Goal: Information Seeking & Learning: Learn about a topic

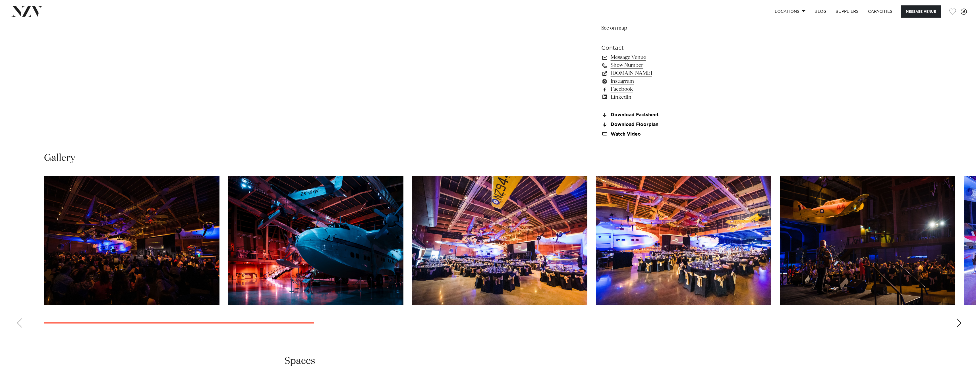
scroll to position [767, 0]
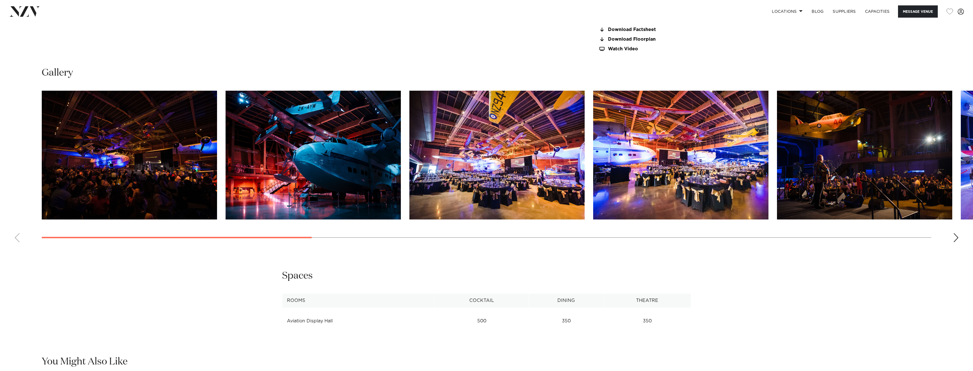
click at [956, 233] on div "Next slide" at bounding box center [956, 237] width 6 height 9
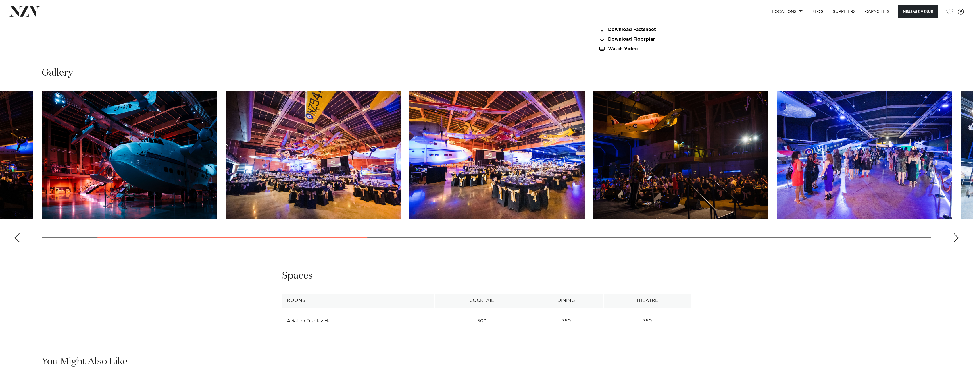
click at [956, 233] on div "Next slide" at bounding box center [956, 237] width 6 height 9
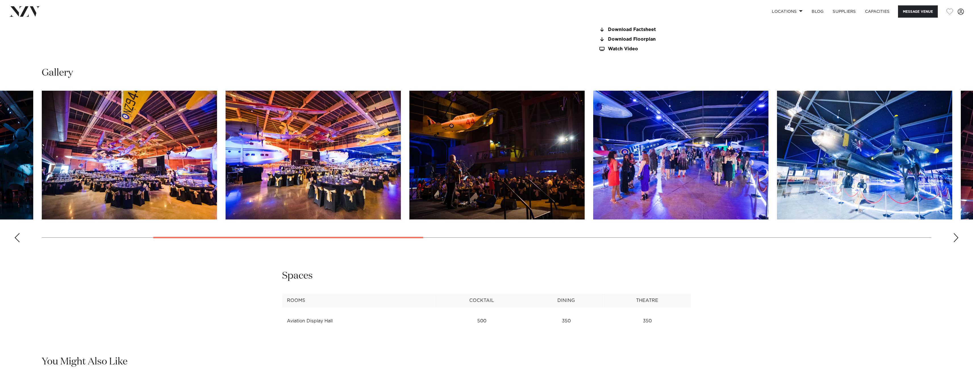
click at [956, 233] on div "Next slide" at bounding box center [956, 237] width 6 height 9
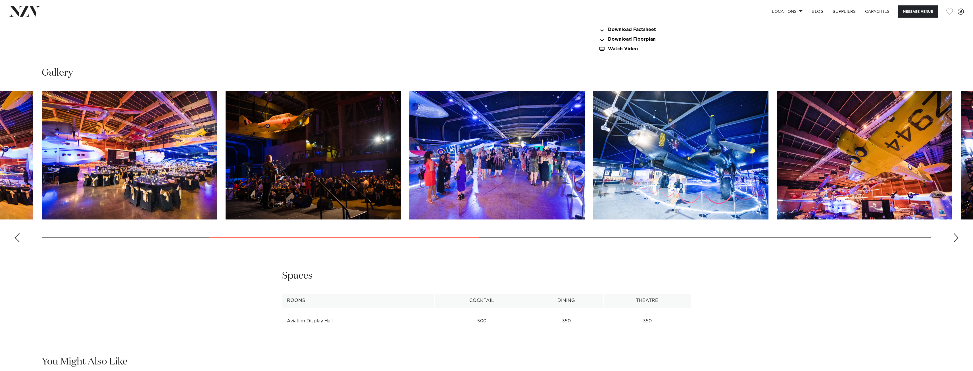
click at [956, 233] on div "Next slide" at bounding box center [956, 237] width 6 height 9
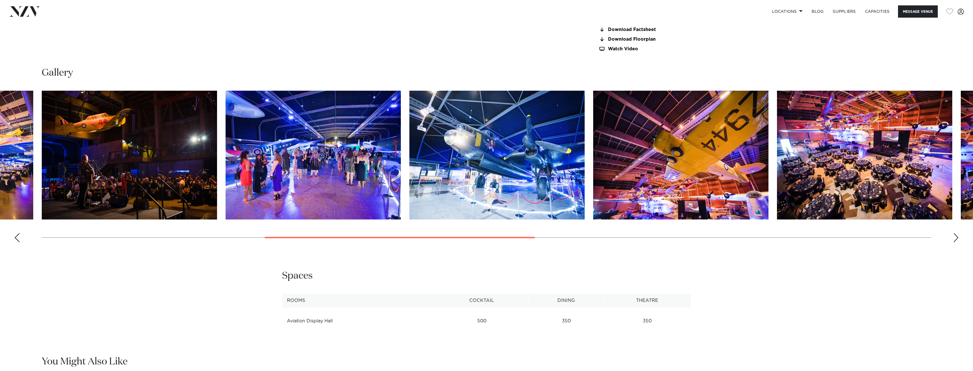
click at [955, 233] on div "Next slide" at bounding box center [956, 237] width 6 height 9
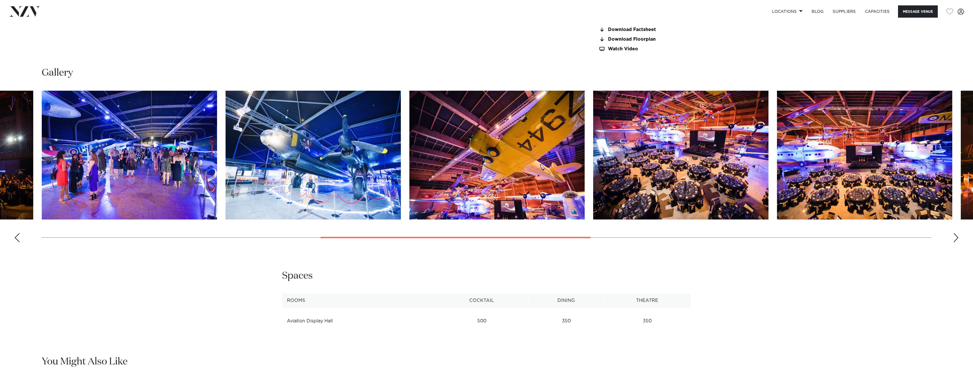
click at [853, 165] on img "10 / 16" at bounding box center [864, 155] width 175 height 129
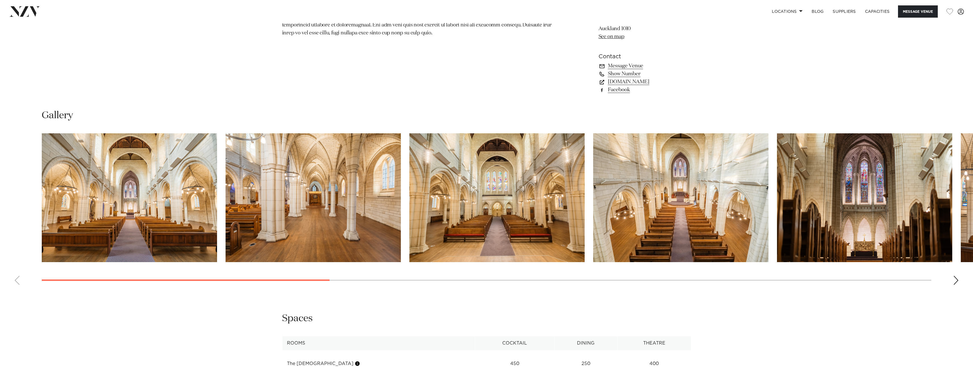
scroll to position [682, 0]
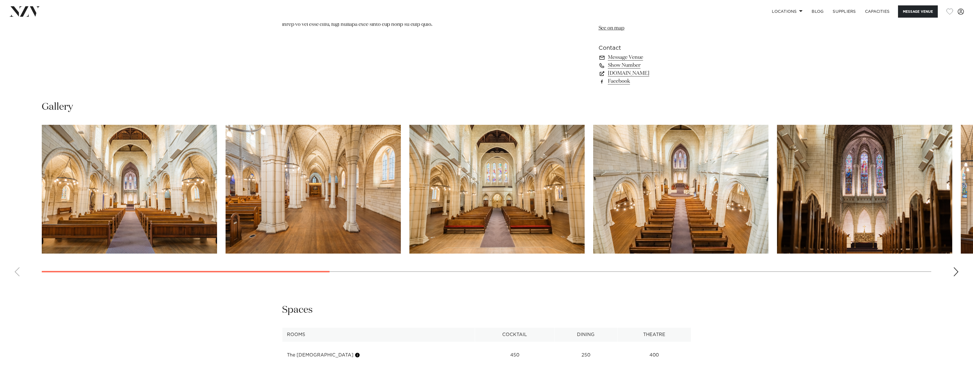
click at [957, 267] on div "Next slide" at bounding box center [956, 271] width 6 height 9
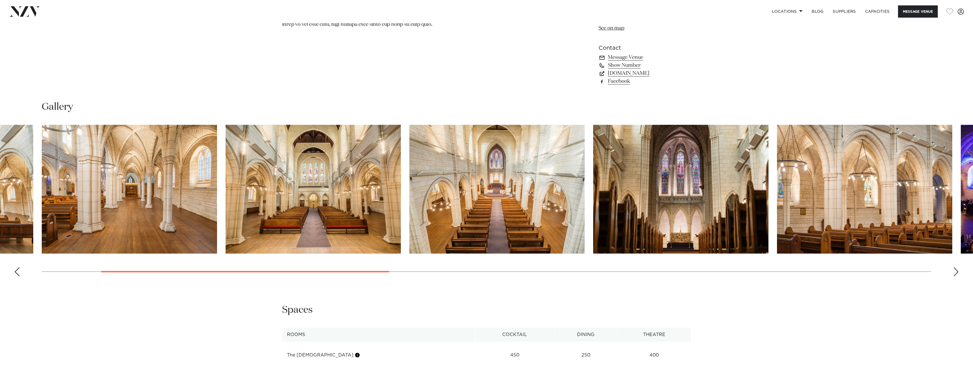
click at [957, 267] on div "Next slide" at bounding box center [956, 271] width 6 height 9
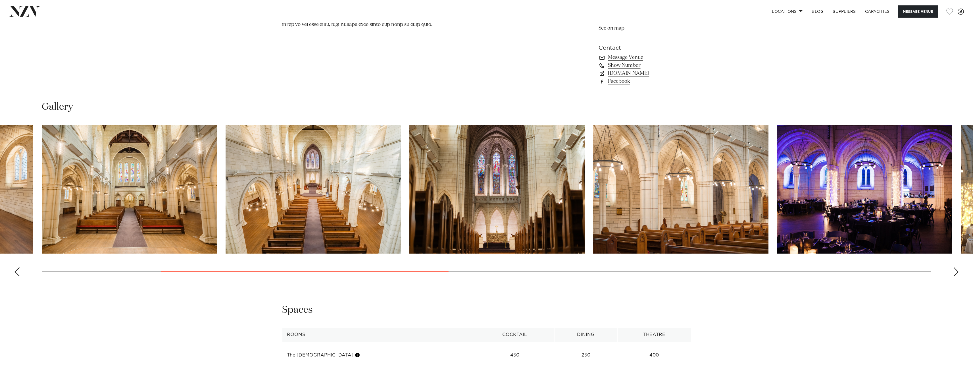
click at [957, 267] on div "Next slide" at bounding box center [956, 271] width 6 height 9
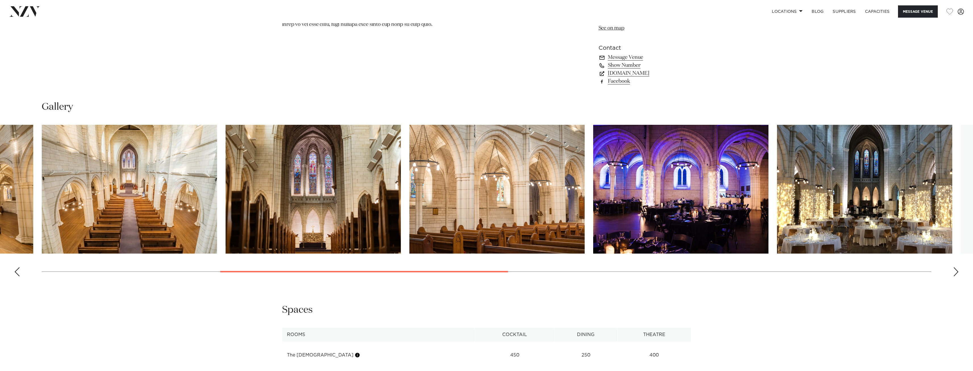
click at [957, 267] on div "Next slide" at bounding box center [956, 271] width 6 height 9
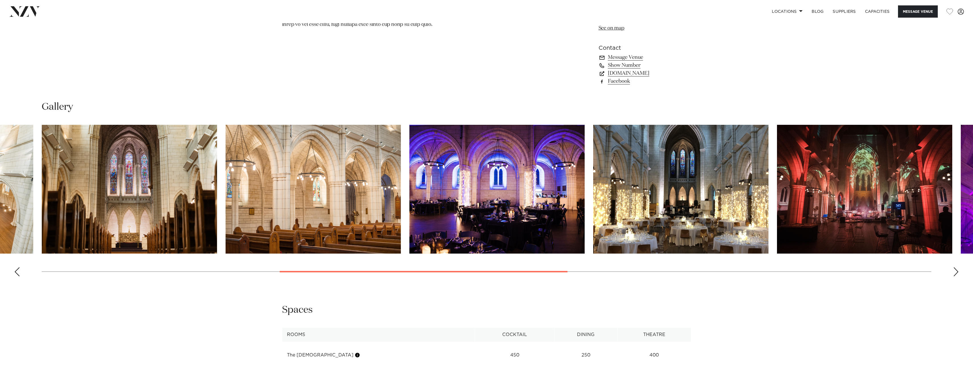
click at [957, 267] on div "Next slide" at bounding box center [956, 271] width 6 height 9
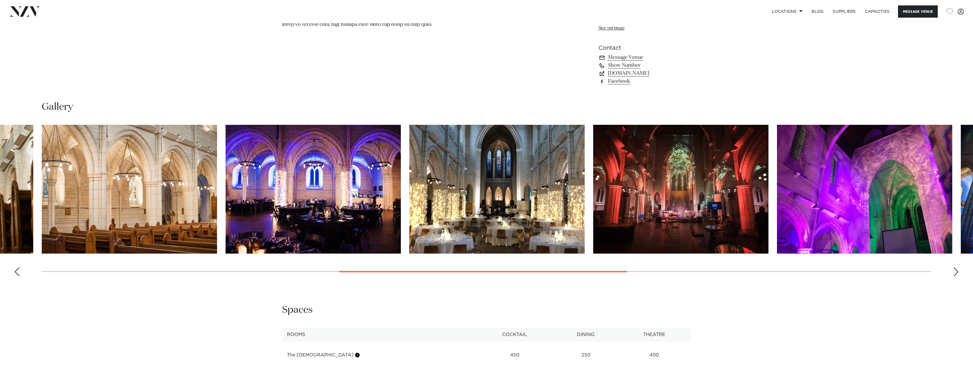
click at [495, 172] on img "8 / 15" at bounding box center [496, 189] width 175 height 129
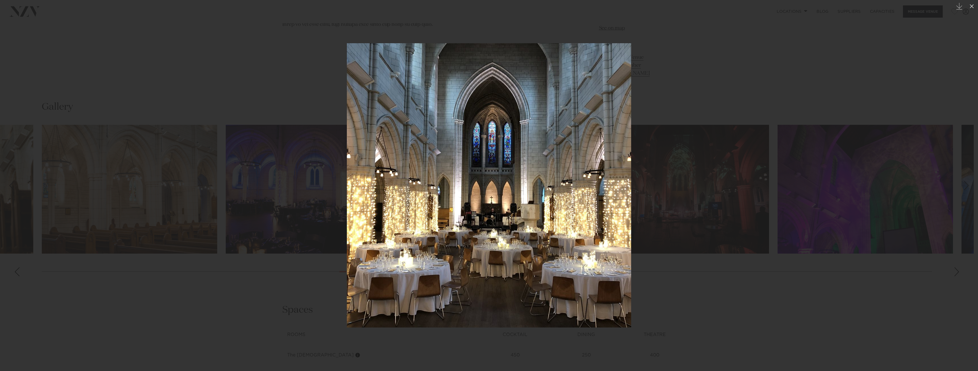
click at [802, 300] on div at bounding box center [489, 185] width 978 height 371
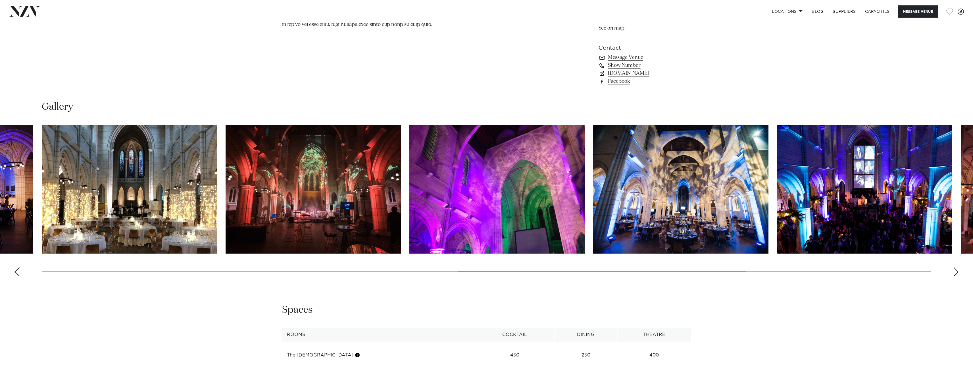
click at [955, 267] on div "Next slide" at bounding box center [956, 271] width 6 height 9
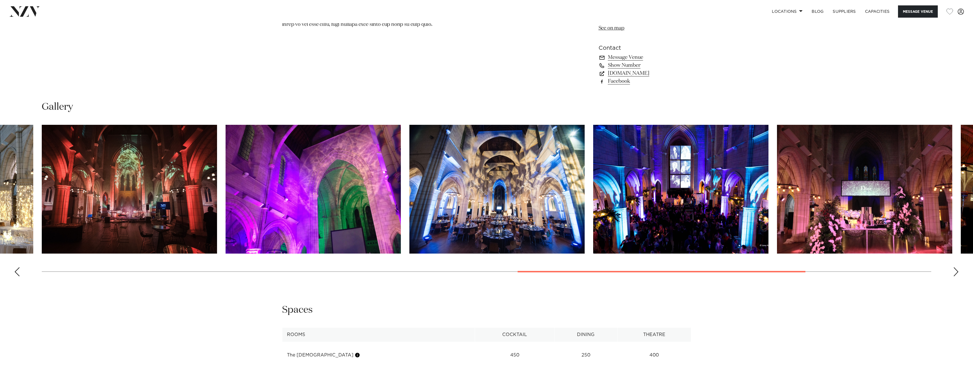
click at [955, 267] on div "Next slide" at bounding box center [956, 271] width 6 height 9
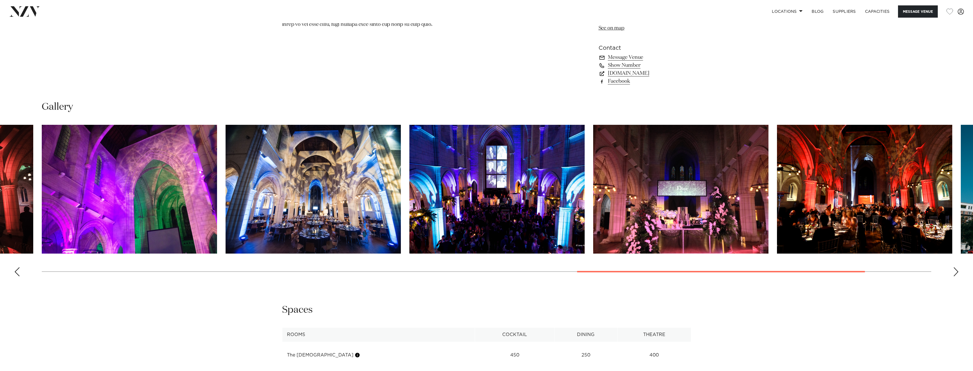
click at [955, 267] on div "Next slide" at bounding box center [956, 271] width 6 height 9
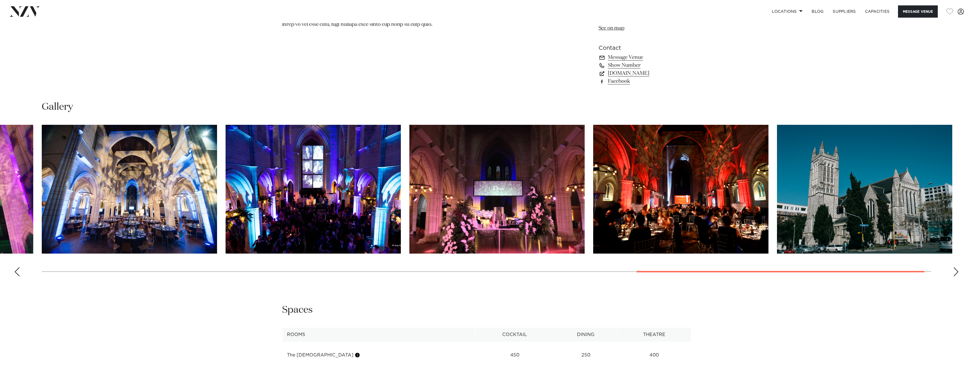
click at [955, 267] on div "Next slide" at bounding box center [956, 271] width 6 height 9
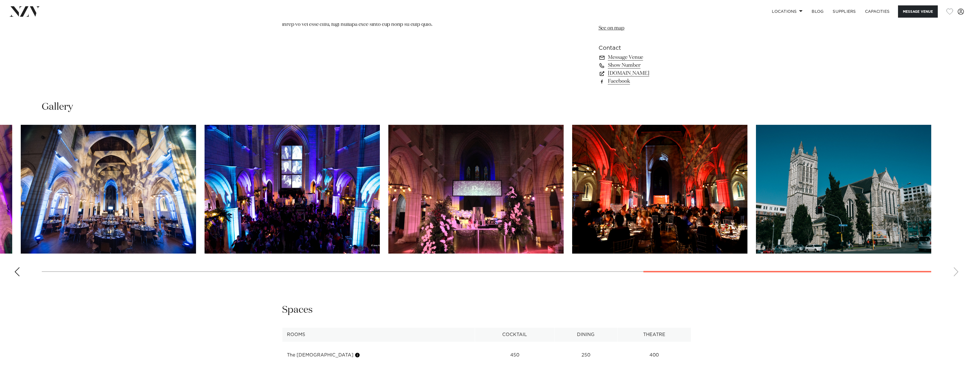
click at [955, 259] on swiper-container at bounding box center [486, 203] width 973 height 156
